Goal: Task Accomplishment & Management: Manage account settings

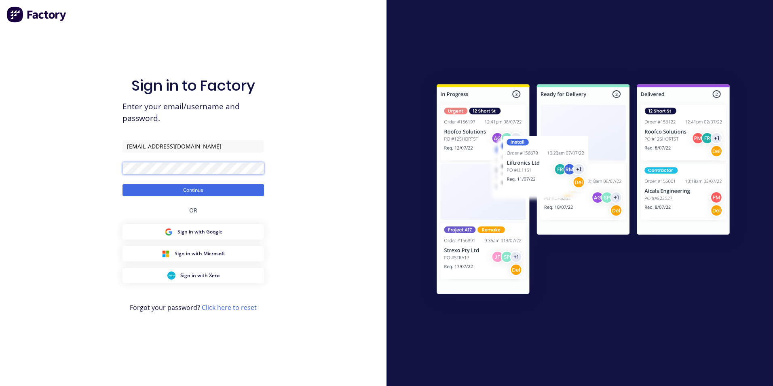
click at [123, 184] on button "Continue" at bounding box center [194, 190] width 142 height 12
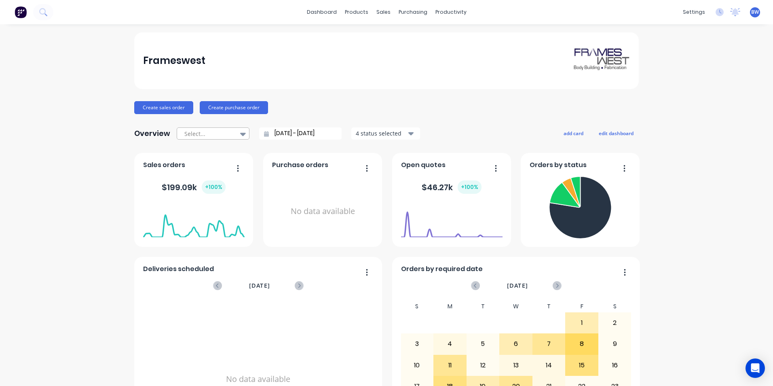
click at [224, 132] on div at bounding box center [209, 134] width 51 height 10
click at [216, 165] on div "Month to date" at bounding box center [213, 166] width 73 height 15
type input "[DATE] - [DATE]"
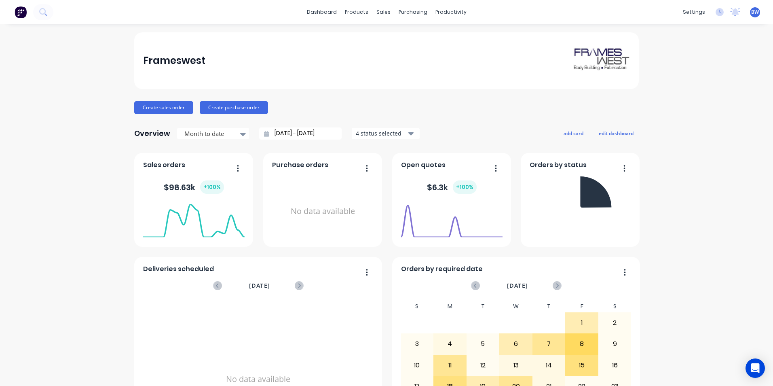
click at [371, 134] on div "4 status selected" at bounding box center [381, 133] width 51 height 8
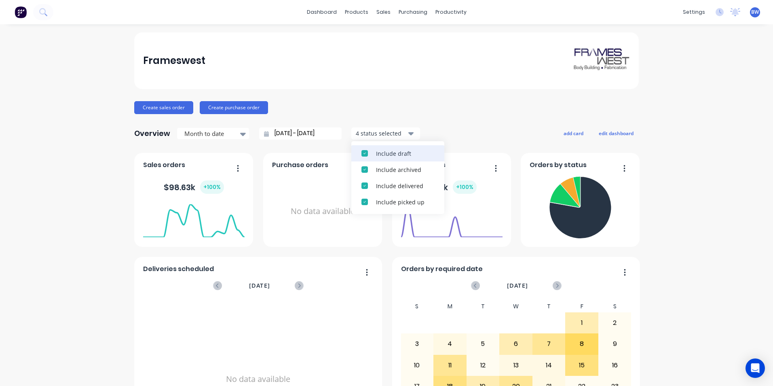
click at [371, 150] on button "Include draft" at bounding box center [398, 153] width 93 height 16
click at [371, 161] on button "Include archived" at bounding box center [398, 169] width 93 height 16
click at [432, 128] on div "Overview Month to date [DATE] - [DATE] 2 status selected Include delivered Incl…" at bounding box center [386, 133] width 505 height 16
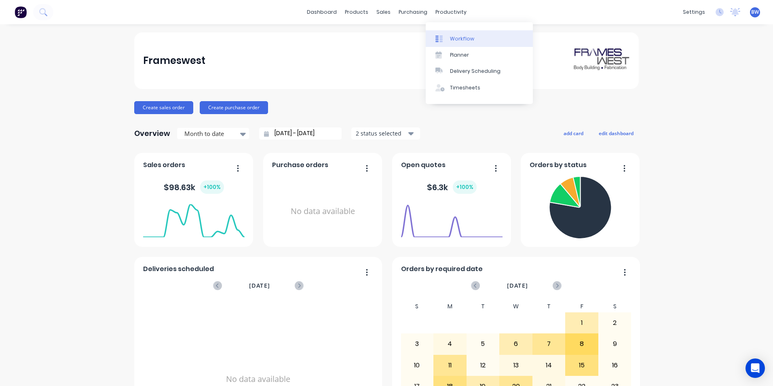
click at [455, 34] on link "Workflow" at bounding box center [479, 38] width 107 height 16
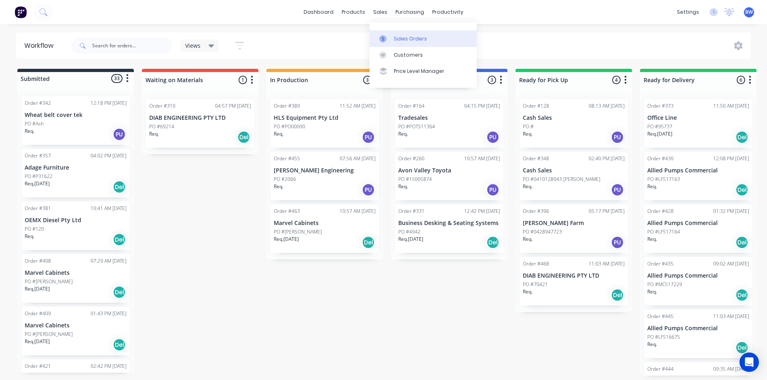
click at [381, 37] on icon at bounding box center [382, 38] width 7 height 7
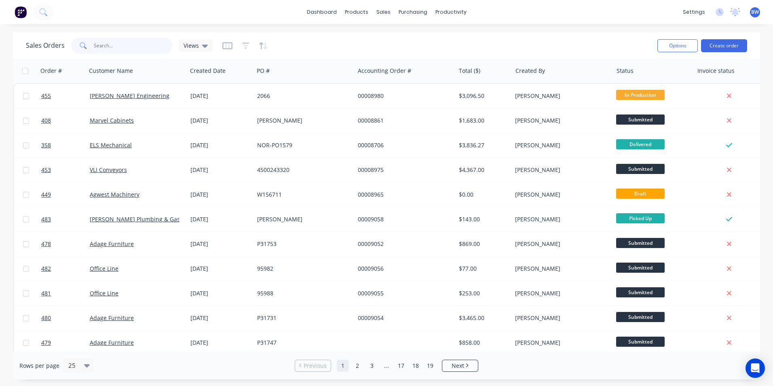
click at [136, 45] on input "text" at bounding box center [133, 46] width 79 height 16
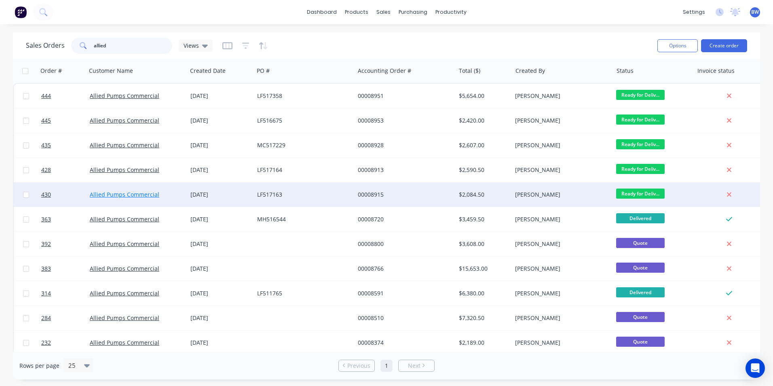
type input "allied"
click at [135, 197] on link "Allied Pumps Commercial" at bounding box center [125, 195] width 70 height 8
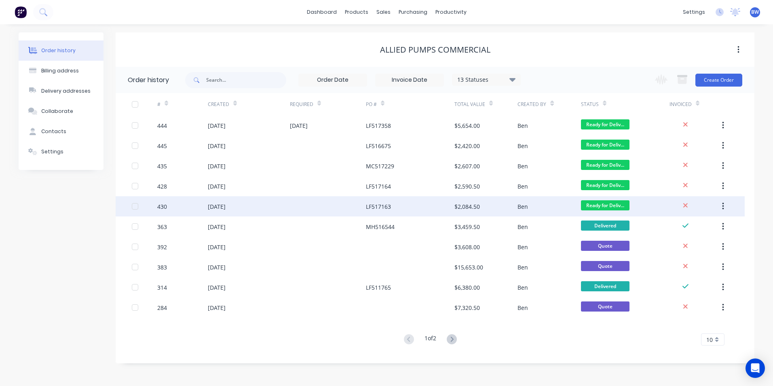
click at [226, 207] on div "[DATE]" at bounding box center [217, 206] width 18 height 8
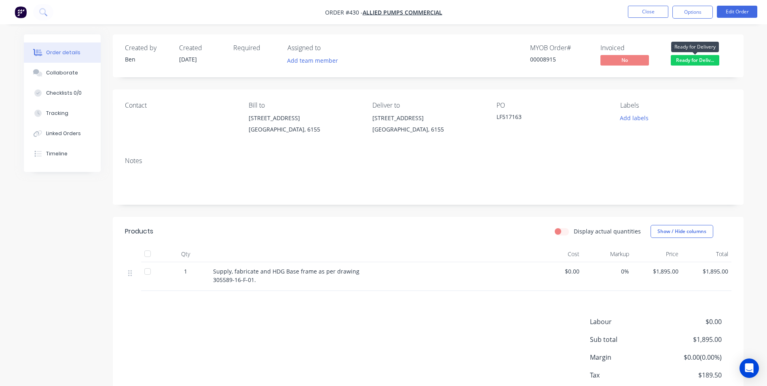
click at [687, 57] on span "Ready for Deliv..." at bounding box center [695, 60] width 49 height 10
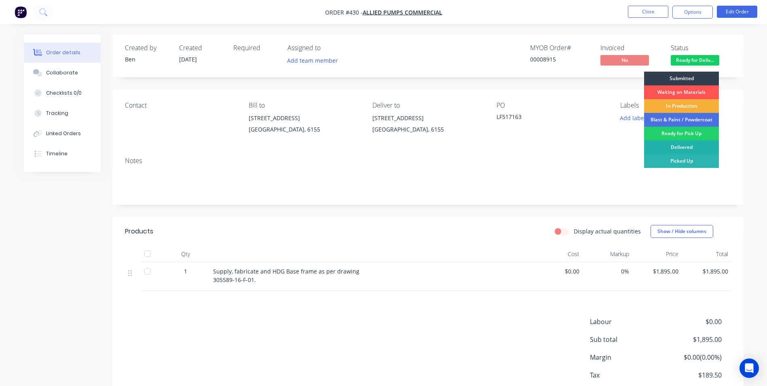
click at [676, 148] on div "Delivered" at bounding box center [681, 147] width 75 height 14
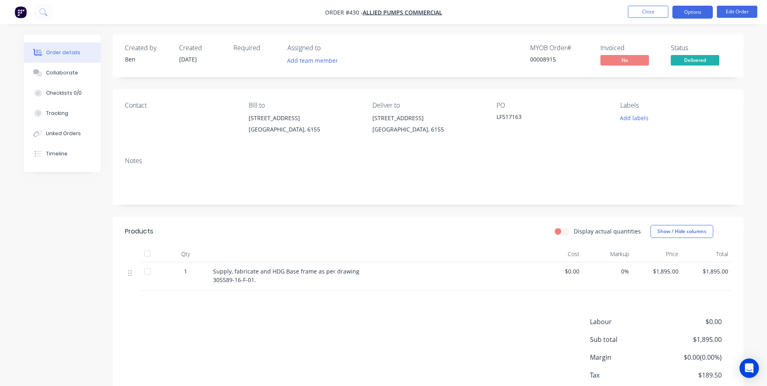
click at [688, 15] on button "Options" at bounding box center [693, 12] width 40 height 13
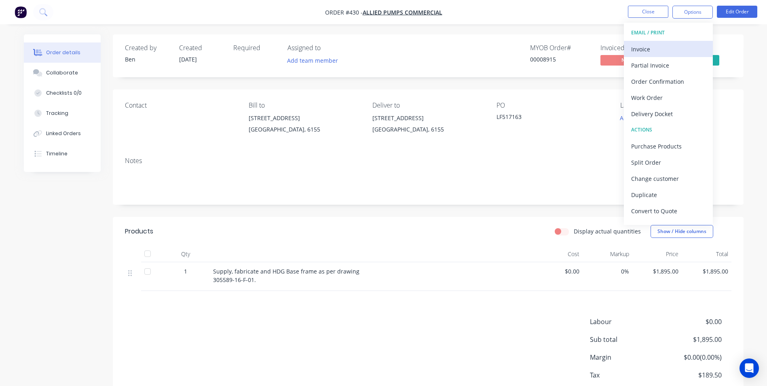
click at [658, 53] on div "Invoice" at bounding box center [669, 49] width 74 height 12
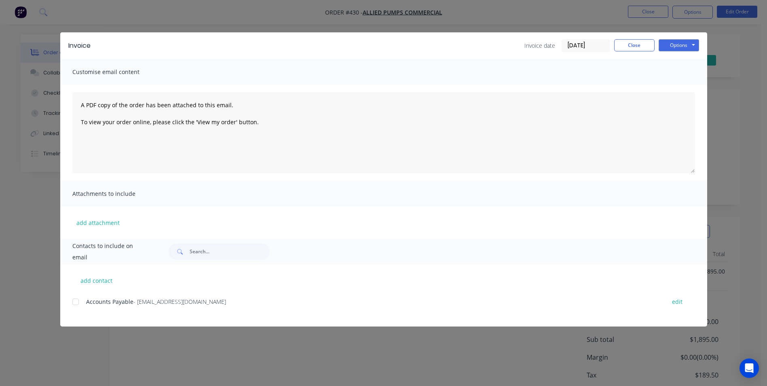
click at [76, 304] on div at bounding box center [76, 302] width 16 height 16
click at [667, 48] on button "Options" at bounding box center [679, 45] width 40 height 12
click at [668, 83] on button "Email" at bounding box center [685, 86] width 52 height 13
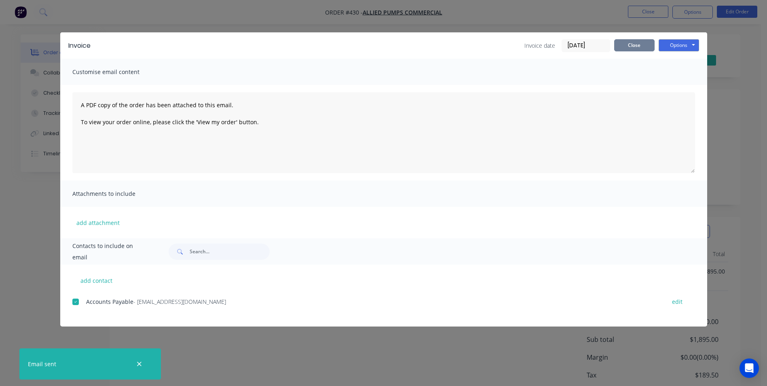
click at [625, 42] on button "Close" at bounding box center [635, 45] width 40 height 12
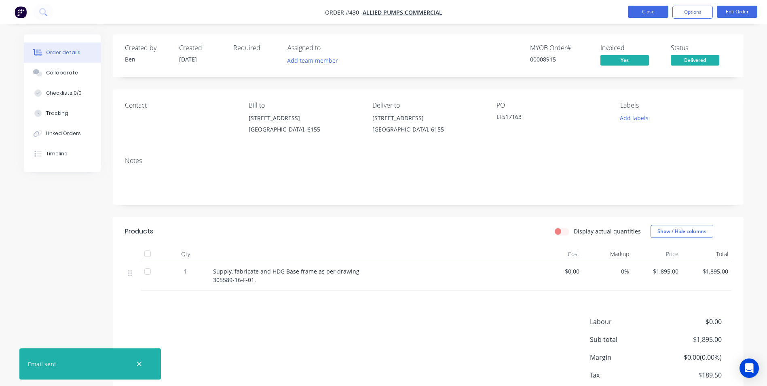
click at [638, 15] on button "Close" at bounding box center [648, 12] width 40 height 12
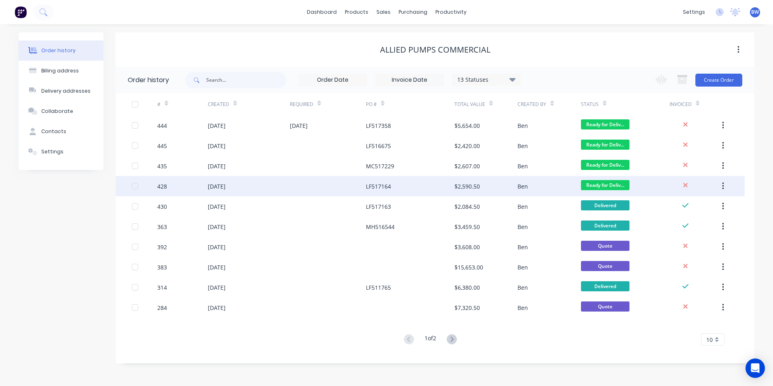
click at [244, 188] on div "[DATE]" at bounding box center [249, 186] width 82 height 20
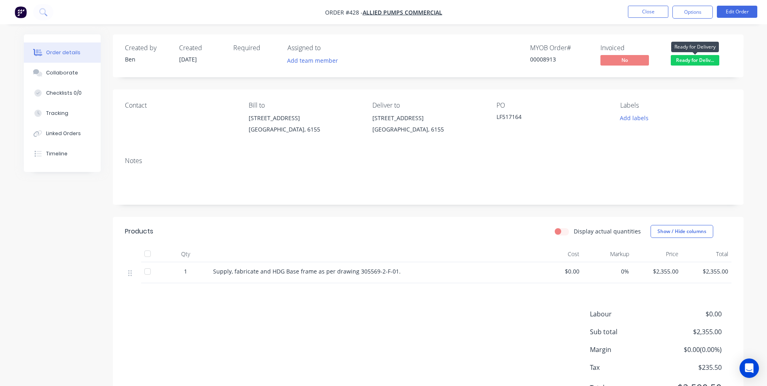
click at [691, 60] on span "Ready for Deliv..." at bounding box center [695, 60] width 49 height 10
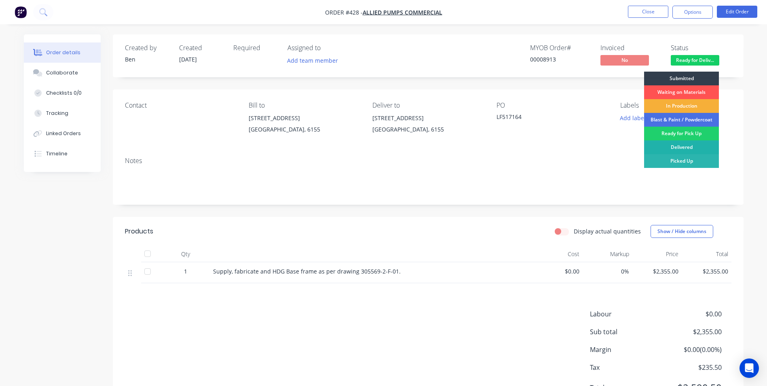
click at [677, 146] on div "Delivered" at bounding box center [681, 147] width 75 height 14
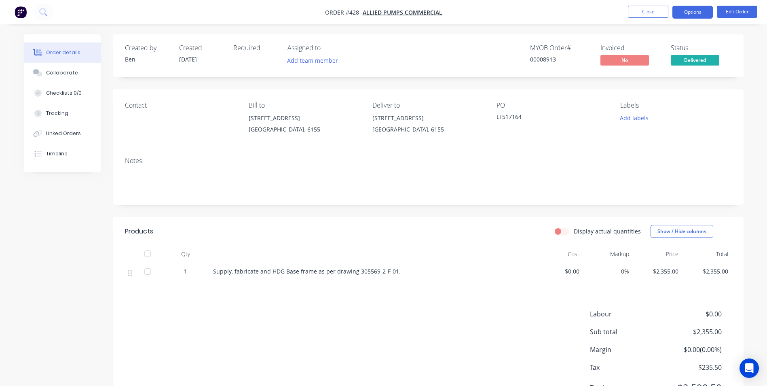
click at [691, 12] on button "Options" at bounding box center [693, 12] width 40 height 13
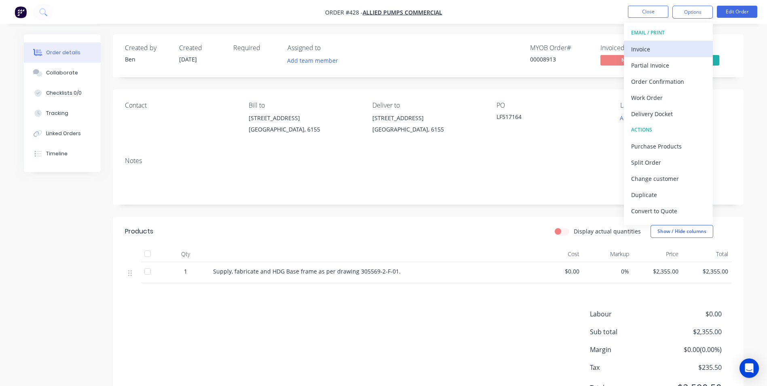
click at [655, 53] on div "Invoice" at bounding box center [669, 49] width 74 height 12
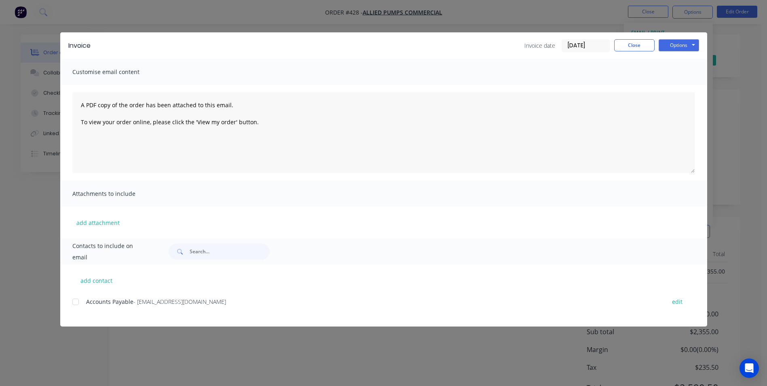
click at [76, 303] on div at bounding box center [76, 302] width 16 height 16
click at [669, 47] on button "Options" at bounding box center [679, 45] width 40 height 12
click at [670, 89] on button "Email" at bounding box center [685, 86] width 52 height 13
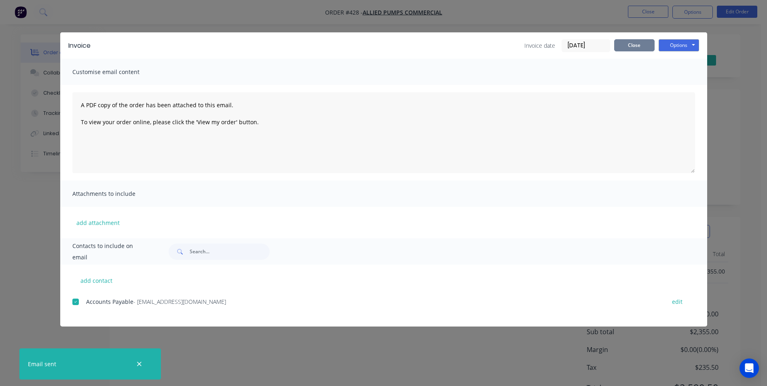
click at [626, 48] on button "Close" at bounding box center [635, 45] width 40 height 12
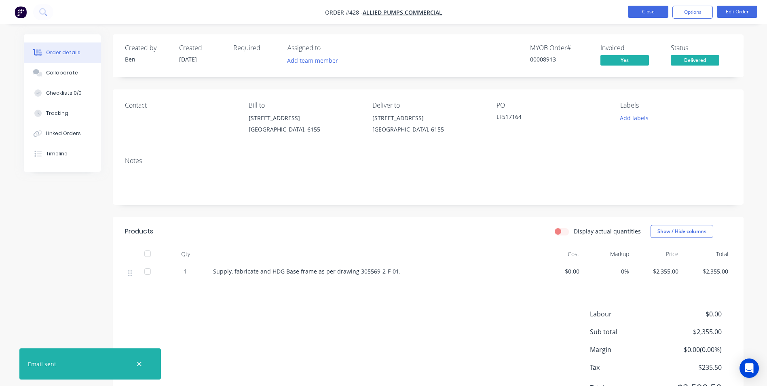
click at [643, 16] on button "Close" at bounding box center [648, 12] width 40 height 12
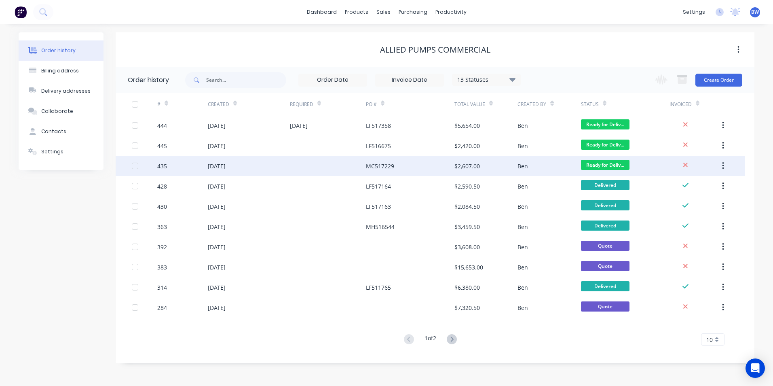
click at [226, 167] on div "[DATE]" at bounding box center [217, 166] width 18 height 8
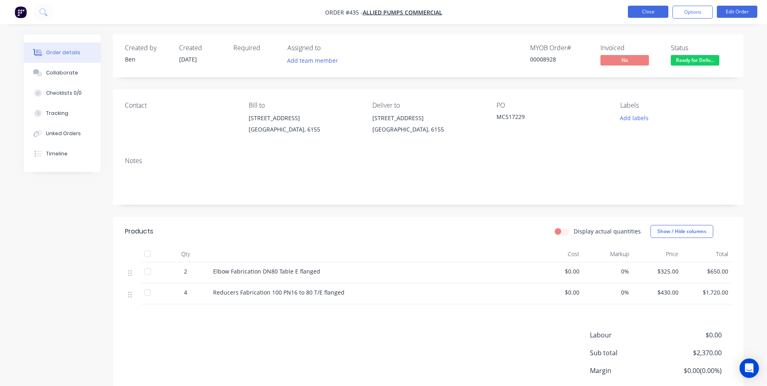
click at [639, 14] on button "Close" at bounding box center [648, 12] width 40 height 12
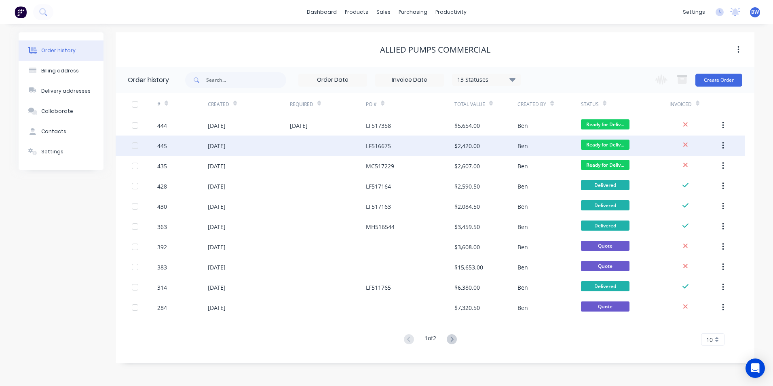
click at [208, 147] on div "[DATE]" at bounding box center [217, 146] width 18 height 8
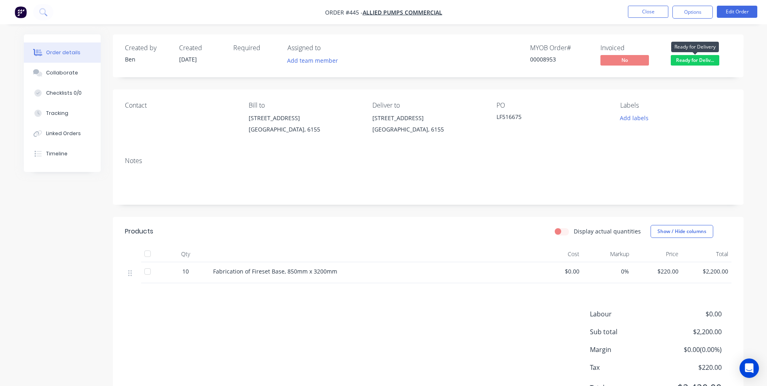
click at [694, 59] on span "Ready for Deliv..." at bounding box center [695, 60] width 49 height 10
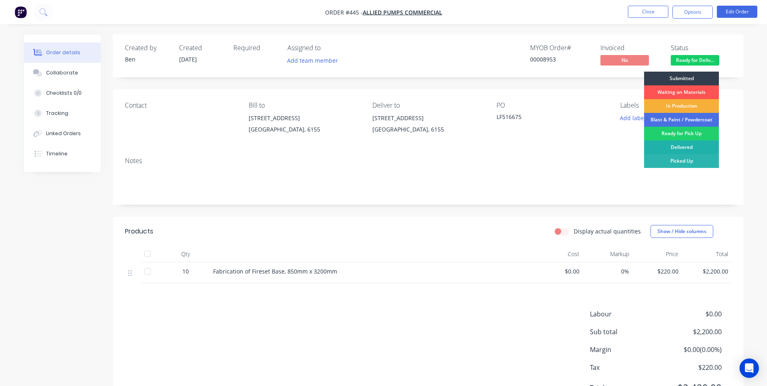
click at [683, 146] on div "Delivered" at bounding box center [681, 147] width 75 height 14
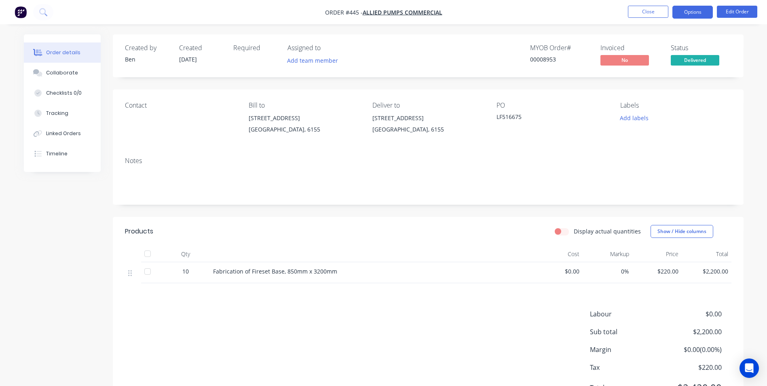
click at [689, 12] on button "Options" at bounding box center [693, 12] width 40 height 13
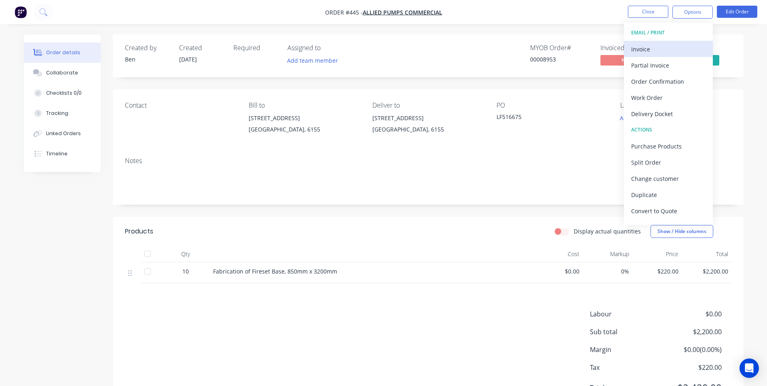
click at [652, 51] on div "Invoice" at bounding box center [669, 49] width 74 height 12
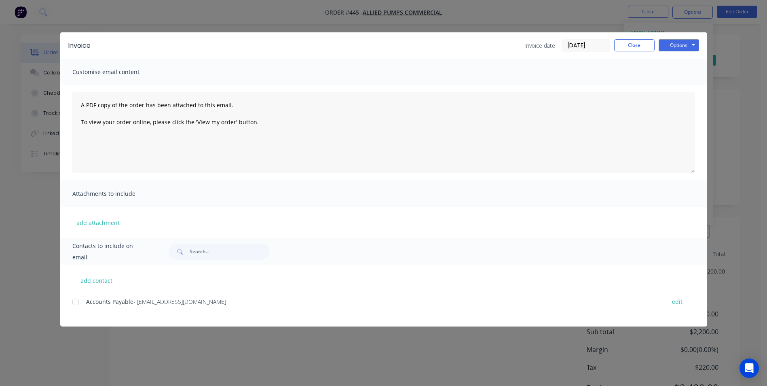
click at [77, 303] on div at bounding box center [76, 302] width 16 height 16
click at [687, 44] on button "Options" at bounding box center [679, 45] width 40 height 12
click at [679, 86] on button "Email" at bounding box center [685, 86] width 52 height 13
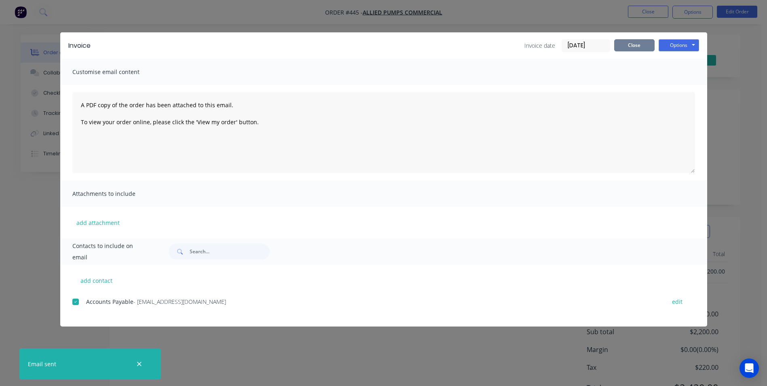
click at [643, 42] on button "Close" at bounding box center [635, 45] width 40 height 12
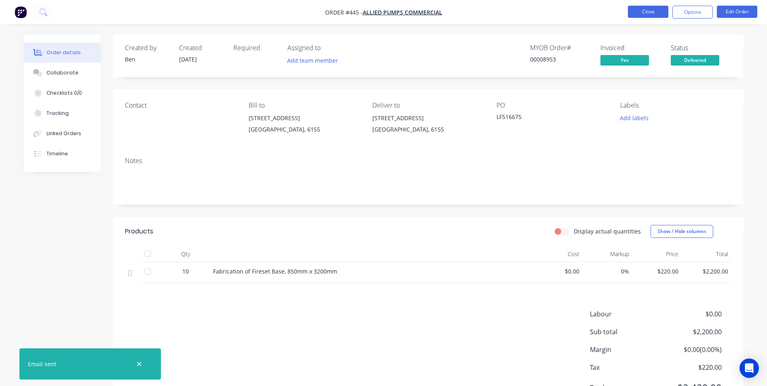
click at [651, 13] on button "Close" at bounding box center [648, 12] width 40 height 12
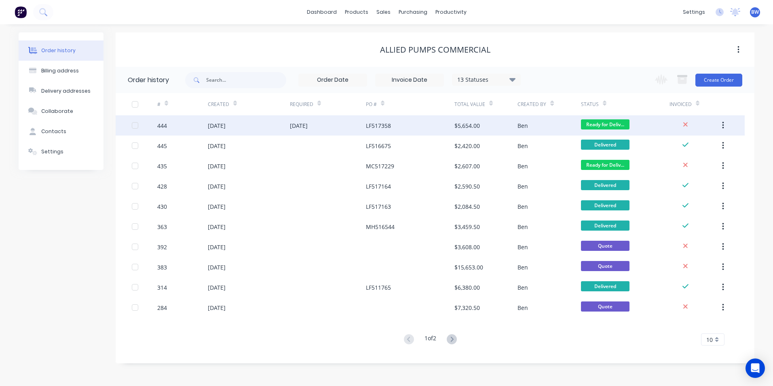
click at [350, 127] on div "[DATE]" at bounding box center [328, 125] width 76 height 20
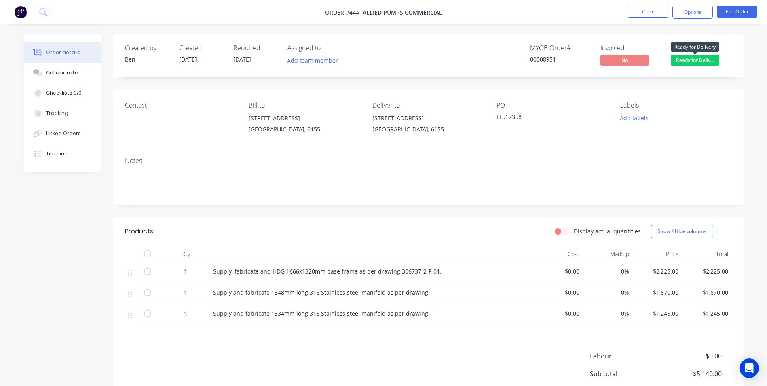
click at [689, 58] on span "Ready for Deliv..." at bounding box center [695, 60] width 49 height 10
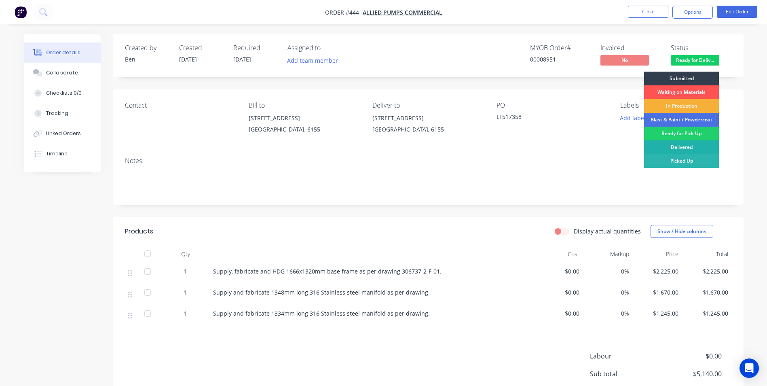
click at [687, 150] on div "Delivered" at bounding box center [681, 147] width 75 height 14
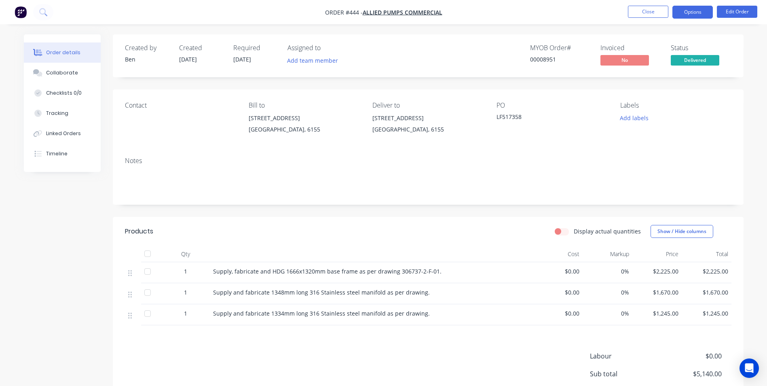
click at [692, 11] on button "Options" at bounding box center [693, 12] width 40 height 13
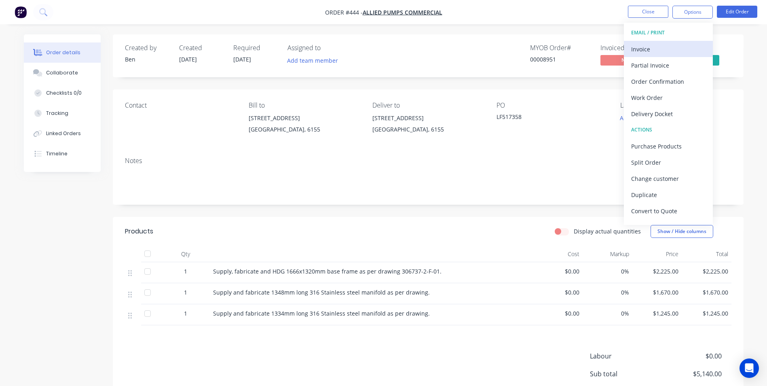
click at [665, 46] on div "Invoice" at bounding box center [669, 49] width 74 height 12
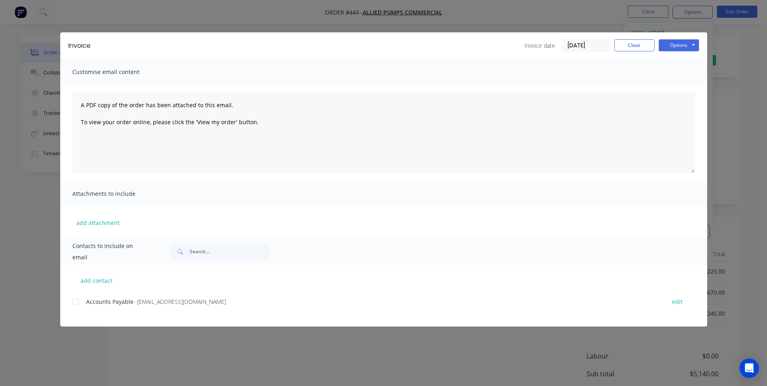
click at [76, 304] on div at bounding box center [76, 302] width 16 height 16
click at [694, 47] on button "Options" at bounding box center [679, 45] width 40 height 12
click at [677, 81] on button "Email" at bounding box center [685, 86] width 52 height 13
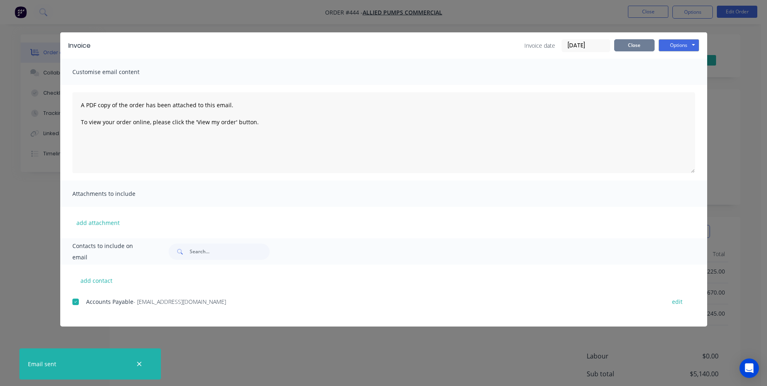
click at [640, 44] on button "Close" at bounding box center [635, 45] width 40 height 12
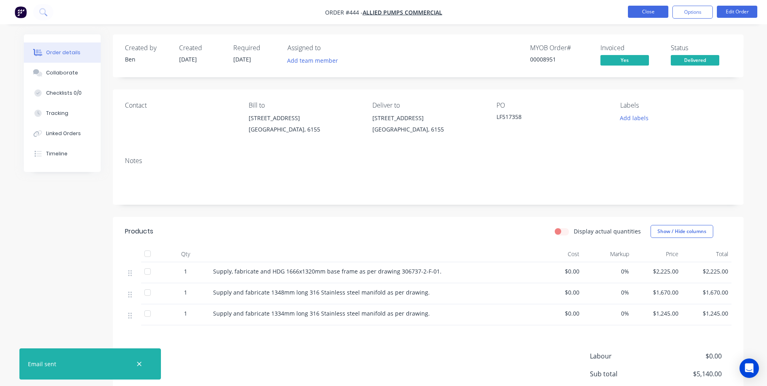
click at [637, 15] on button "Close" at bounding box center [648, 12] width 40 height 12
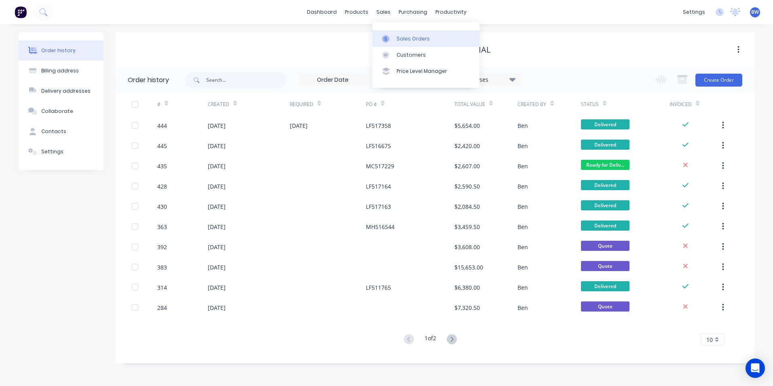
click at [383, 35] on icon at bounding box center [385, 38] width 7 height 7
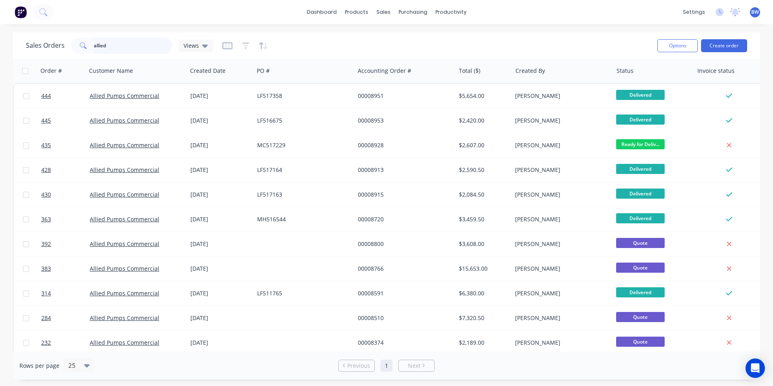
click at [112, 47] on input "allied" at bounding box center [133, 46] width 79 height 16
type input "a"
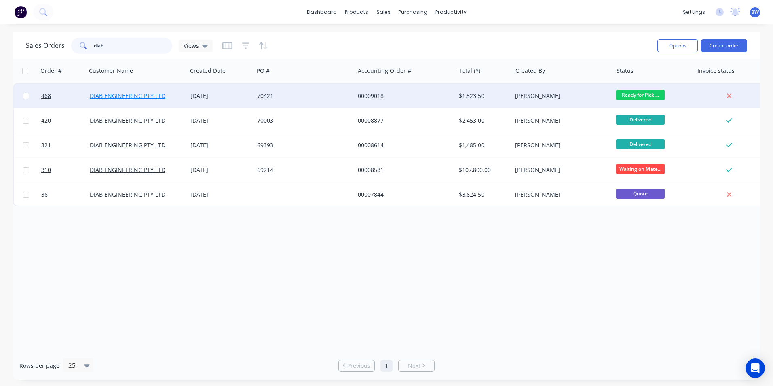
type input "diab"
click at [155, 99] on link "DIAB ENGINEERING PTY LTD" at bounding box center [128, 96] width 76 height 8
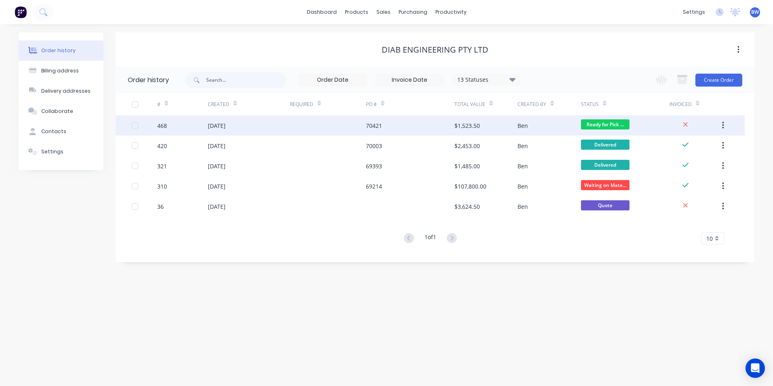
click at [243, 127] on div "[DATE]" at bounding box center [249, 125] width 82 height 20
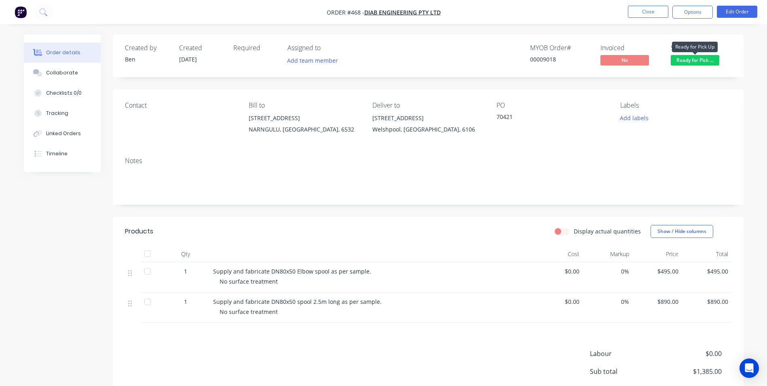
click at [688, 63] on span "Ready for Pick ..." at bounding box center [695, 60] width 49 height 10
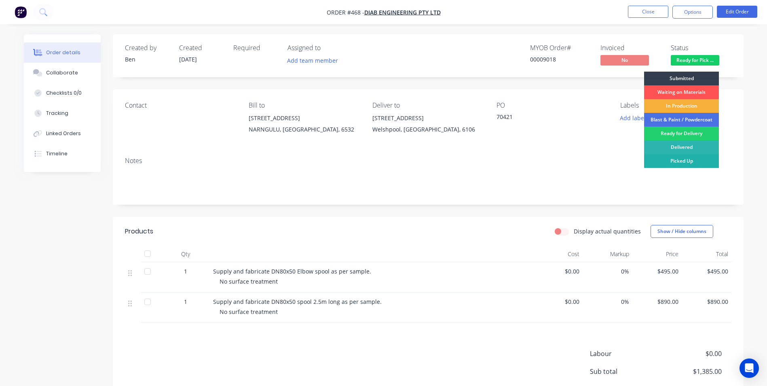
click at [672, 160] on div "Picked Up" at bounding box center [681, 161] width 75 height 14
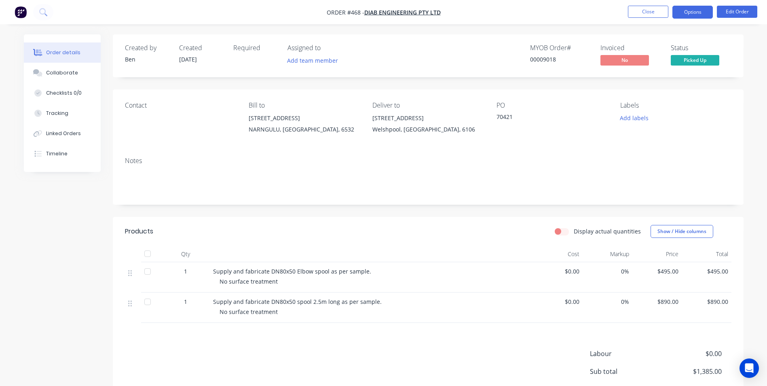
click at [686, 13] on button "Options" at bounding box center [693, 12] width 40 height 13
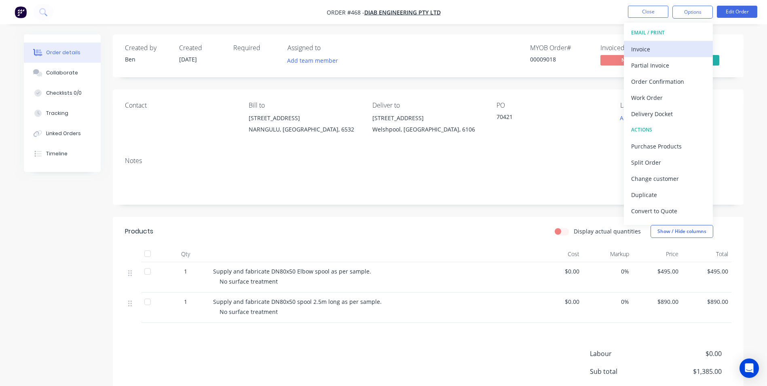
click at [663, 48] on div "Invoice" at bounding box center [669, 49] width 74 height 12
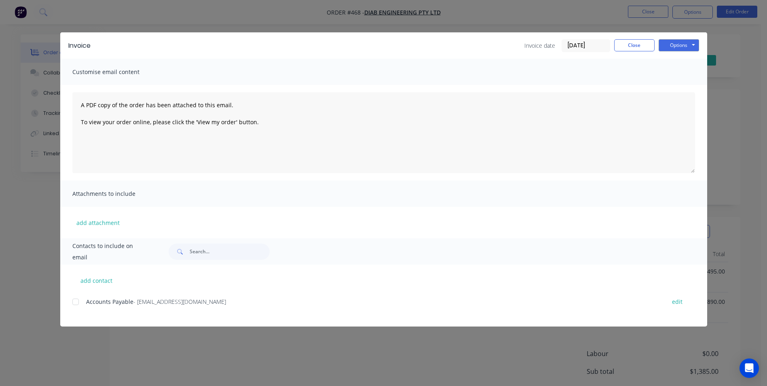
click at [77, 302] on div at bounding box center [76, 302] width 16 height 16
click at [671, 45] on button "Options" at bounding box center [679, 45] width 40 height 12
click at [674, 83] on button "Email" at bounding box center [685, 86] width 52 height 13
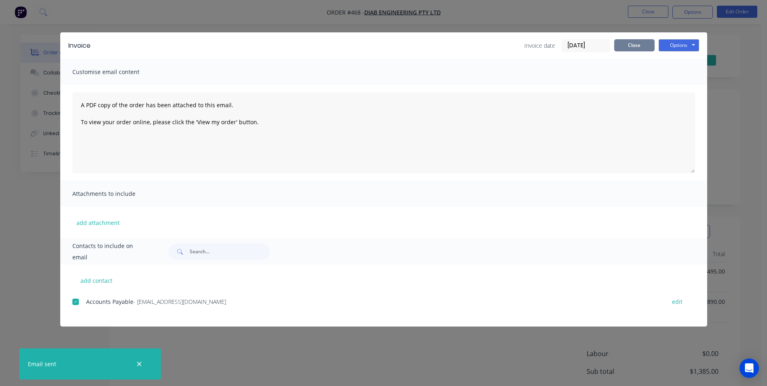
click at [646, 47] on button "Close" at bounding box center [635, 45] width 40 height 12
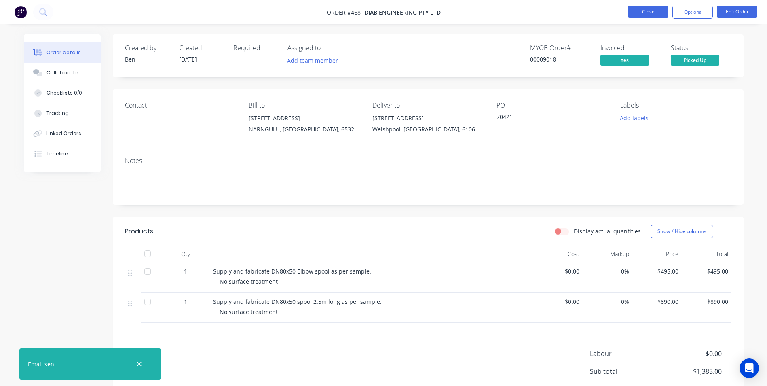
click at [645, 16] on button "Close" at bounding box center [648, 12] width 40 height 12
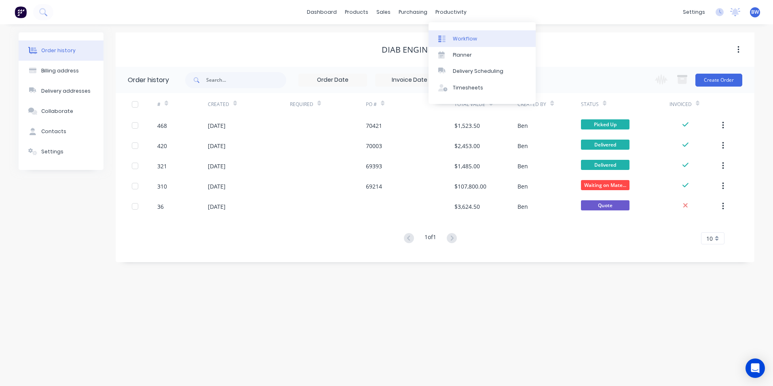
click at [451, 34] on link "Workflow" at bounding box center [482, 38] width 107 height 16
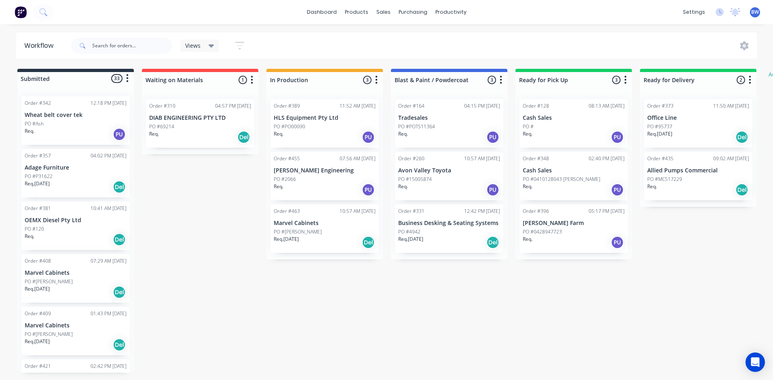
click at [88, 235] on div "Req. Del" at bounding box center [76, 240] width 102 height 14
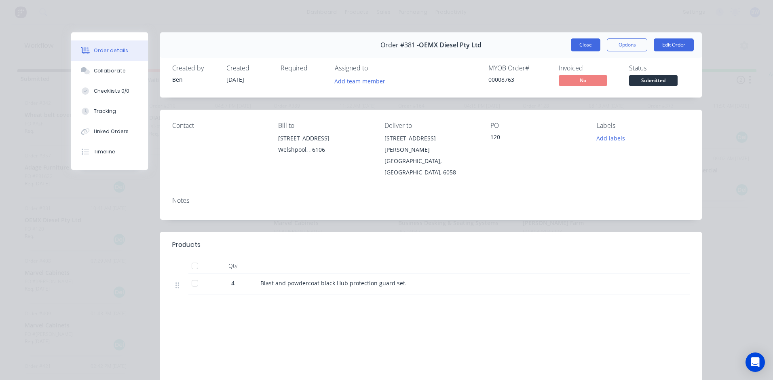
click at [572, 44] on button "Close" at bounding box center [586, 44] width 30 height 13
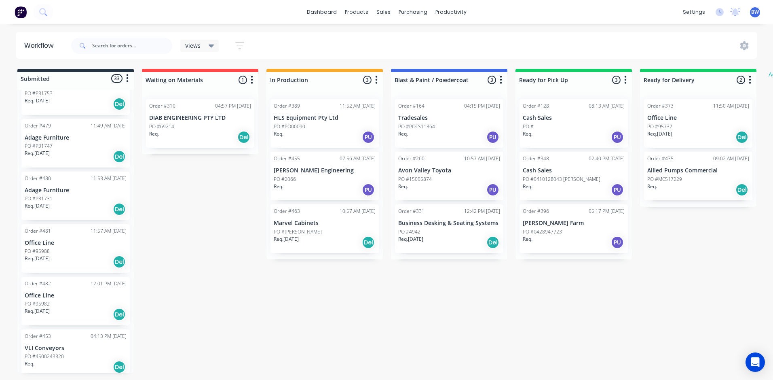
scroll to position [1214, 0]
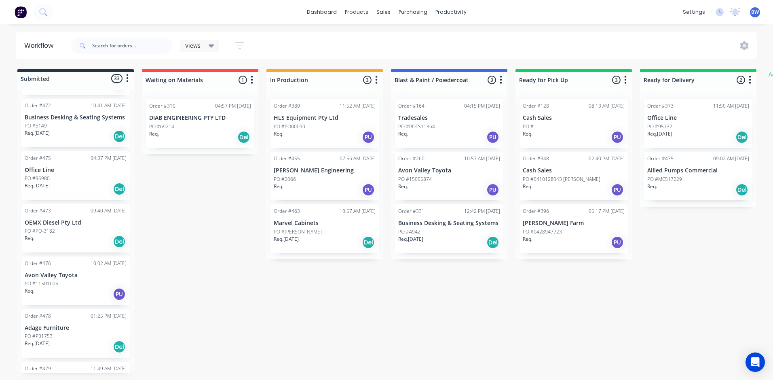
click at [74, 224] on p "OEMX Diesel Pty Ltd" at bounding box center [76, 222] width 102 height 7
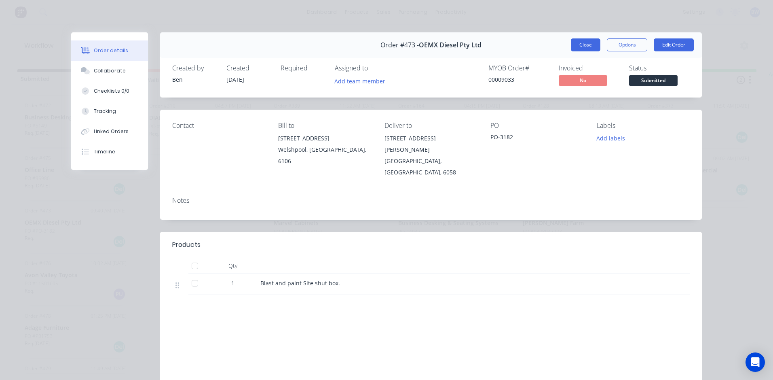
click at [578, 45] on button "Close" at bounding box center [586, 44] width 30 height 13
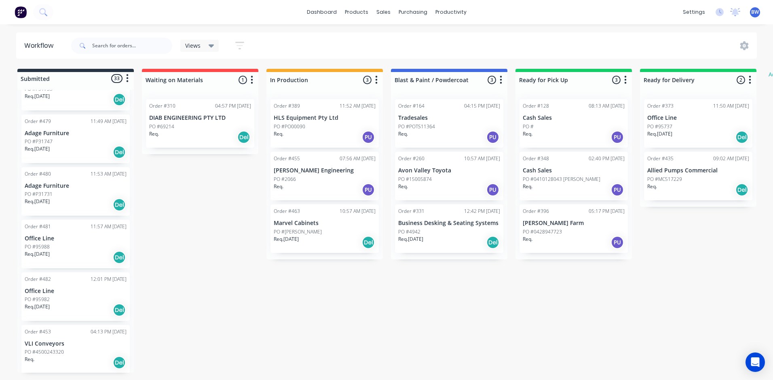
scroll to position [1462, 0]
click at [62, 348] on p "PO #4500243320" at bounding box center [44, 350] width 39 height 7
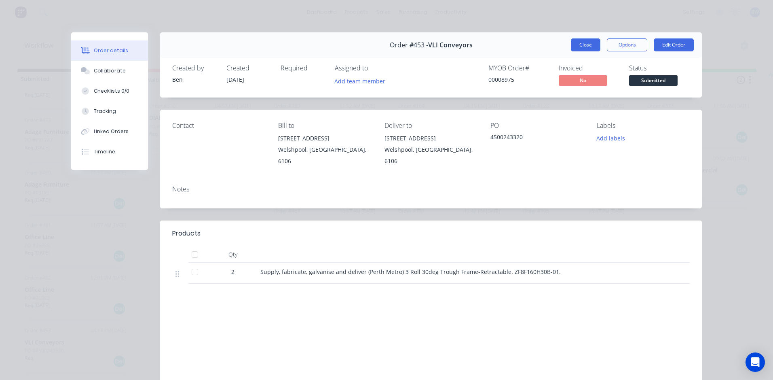
click at [579, 43] on button "Close" at bounding box center [586, 44] width 30 height 13
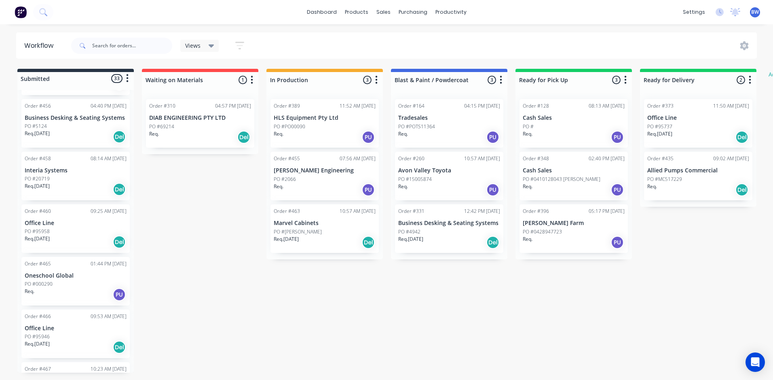
scroll to position [734, 0]
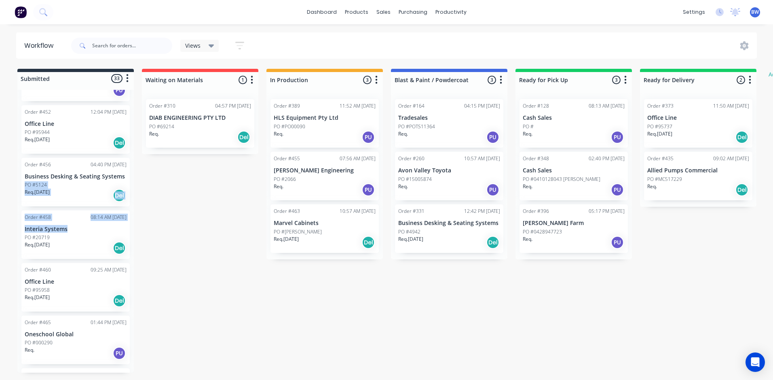
drag, startPoint x: 129, startPoint y: 225, endPoint x: 137, endPoint y: 174, distance: 51.6
click at [137, 174] on div "Submitted 33 Status colour #273444 hex #273444 Save Cancel Summaries Total orde…" at bounding box center [492, 221] width 997 height 304
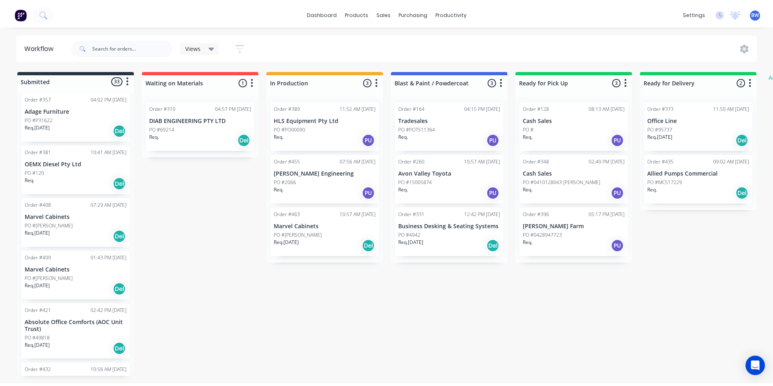
scroll to position [0, 0]
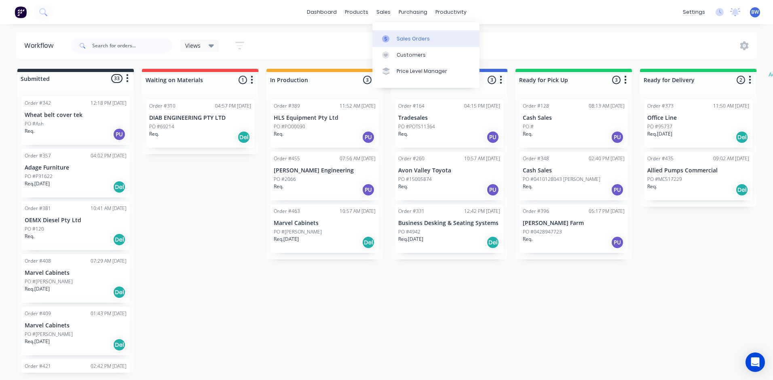
click at [383, 41] on icon at bounding box center [385, 38] width 7 height 7
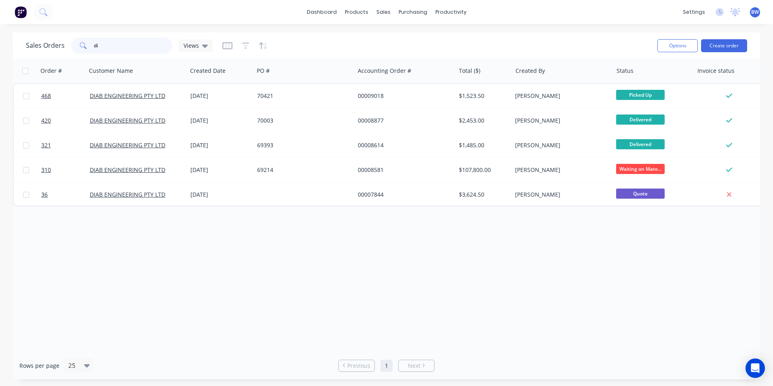
type input "d"
